Goal: Information Seeking & Learning: Learn about a topic

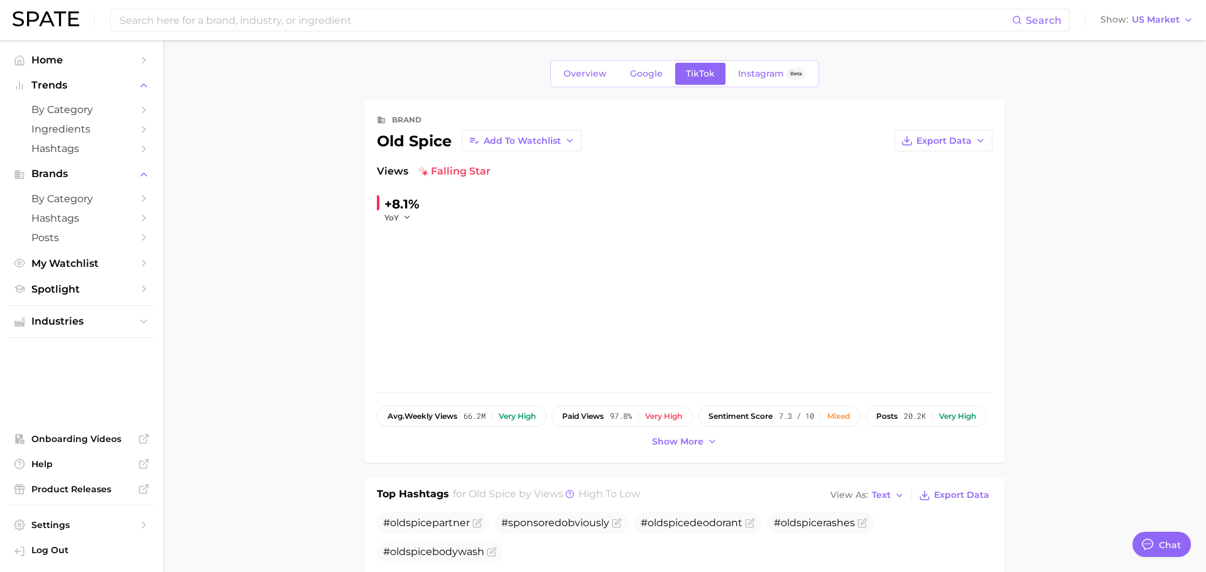
type textarea "x"
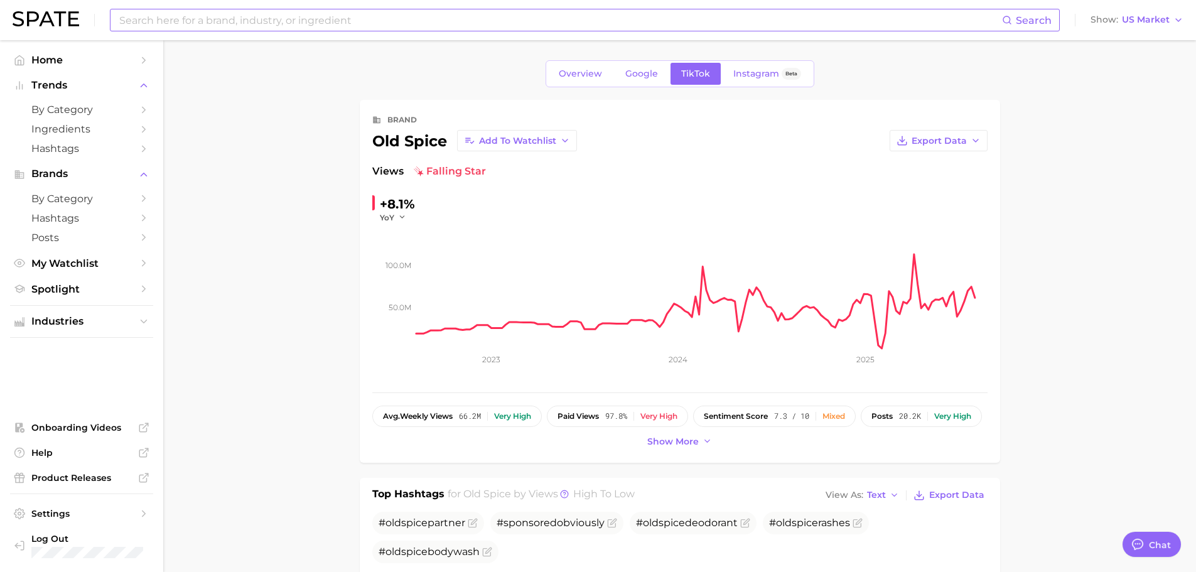
click at [319, 24] on input at bounding box center [560, 19] width 884 height 21
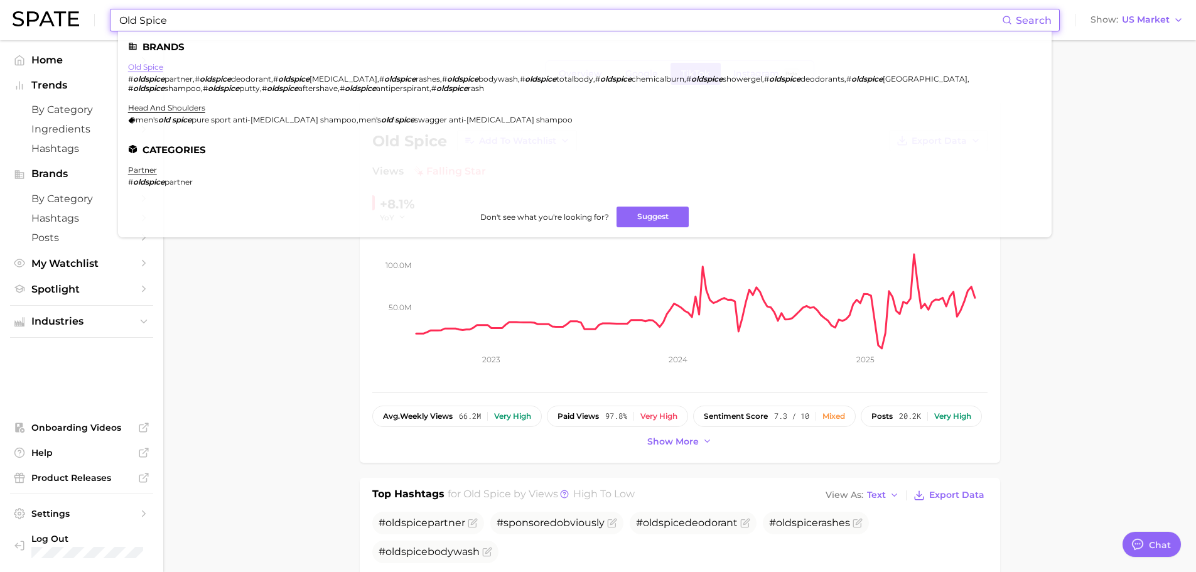
type input "Old Spice"
click at [153, 68] on link "old spice" at bounding box center [145, 66] width 35 height 9
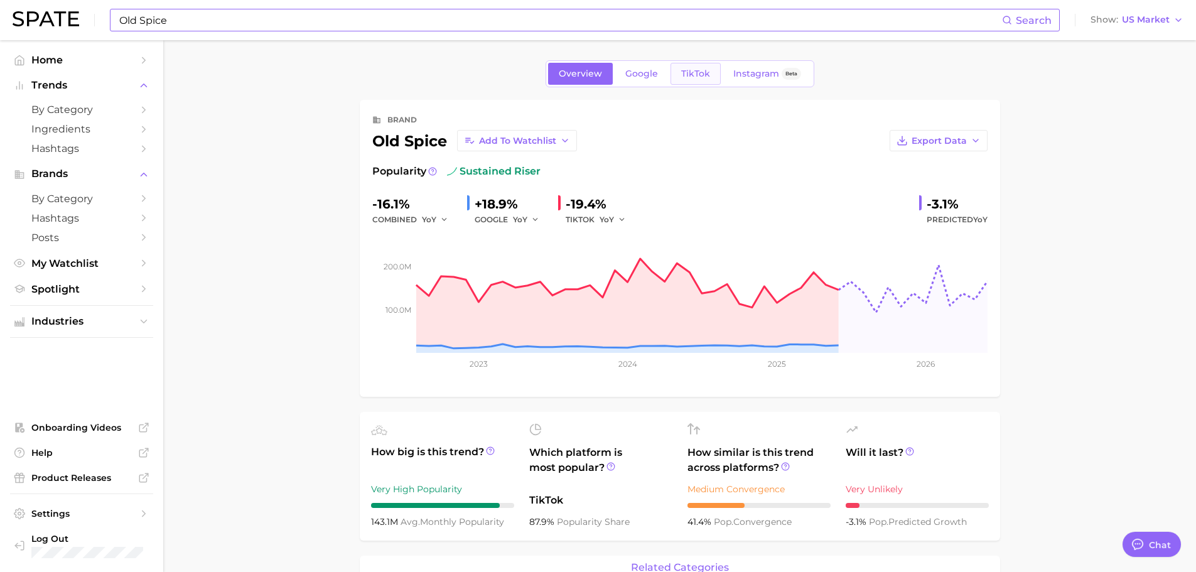
click at [696, 76] on span "TikTok" at bounding box center [695, 73] width 29 height 11
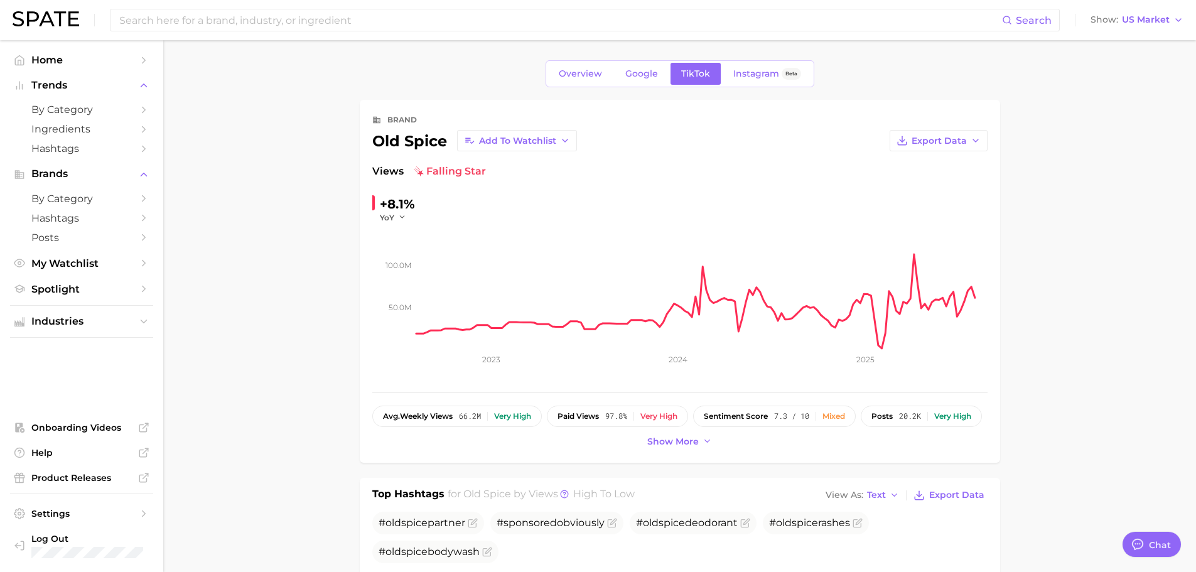
type textarea "x"
